Goal: Task Accomplishment & Management: Manage account settings

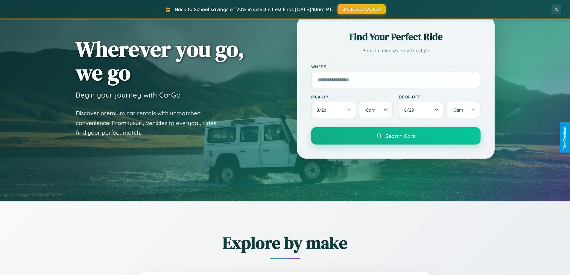
scroll to position [258, 0]
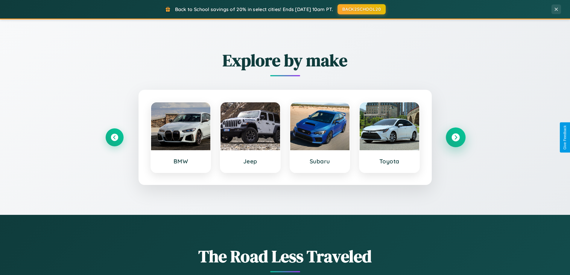
click at [456, 137] on icon at bounding box center [456, 138] width 8 height 8
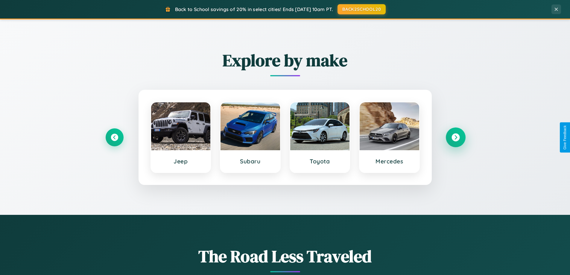
click at [456, 137] on icon at bounding box center [456, 138] width 8 height 8
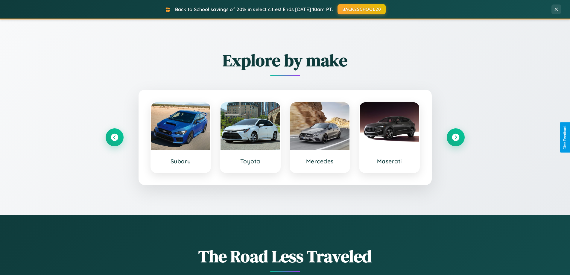
scroll to position [0, 0]
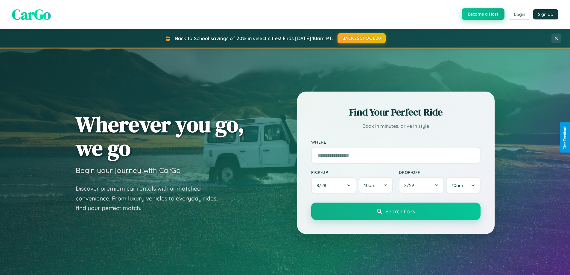
click at [483, 14] on button "Become a Host" at bounding box center [483, 13] width 43 height 11
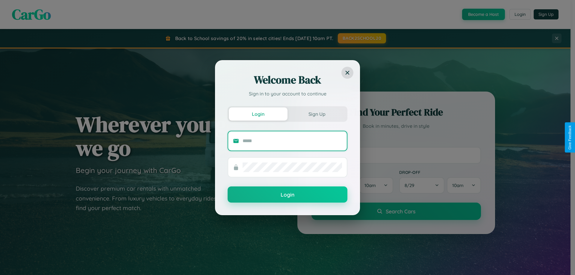
click at [292, 141] on input "text" at bounding box center [292, 141] width 99 height 10
type input "**********"
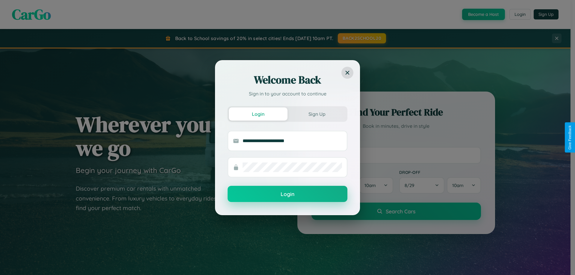
click at [287, 194] on button "Login" at bounding box center [288, 194] width 120 height 16
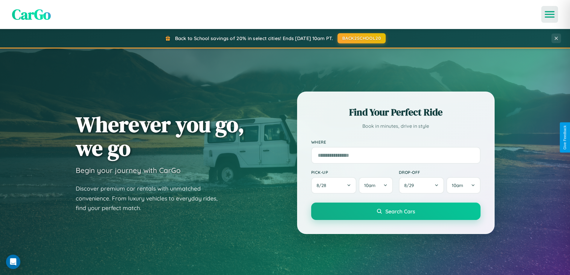
click at [550, 14] on icon "Open menu" at bounding box center [550, 14] width 9 height 5
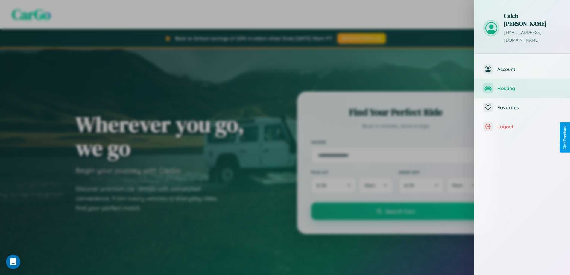
click at [522, 85] on span "Hosting" at bounding box center [530, 88] width 64 height 6
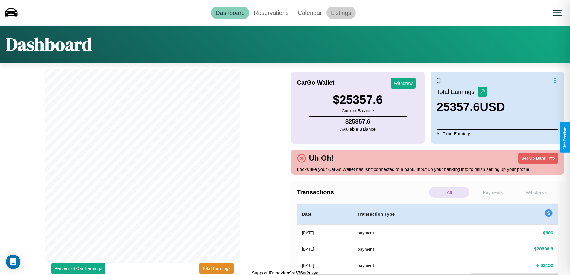
click at [341, 13] on link "Listings" at bounding box center [341, 13] width 29 height 13
